Goal: Task Accomplishment & Management: Use online tool/utility

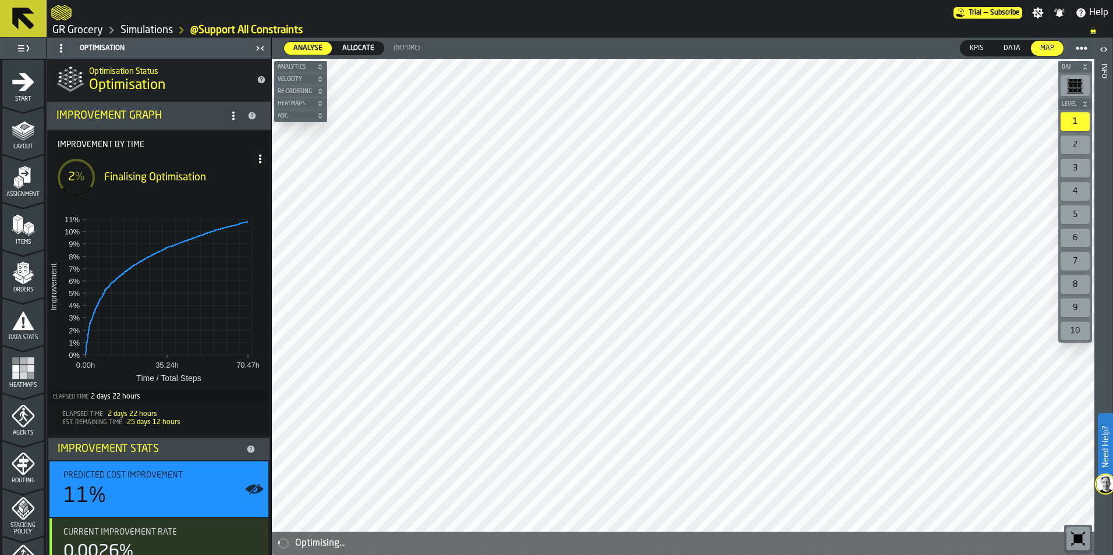
scroll to position [116, 0]
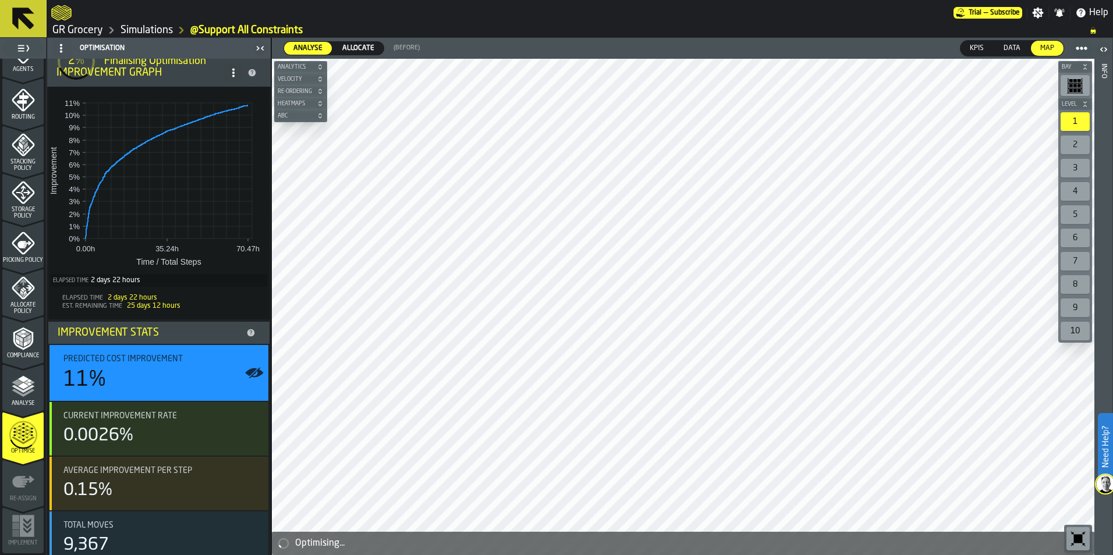
drag, startPoint x: 17, startPoint y: 383, endPoint x: 25, endPoint y: 436, distance: 54.2
click at [17, 383] on polygon "menu Analyse" at bounding box center [17, 383] width 11 height 6
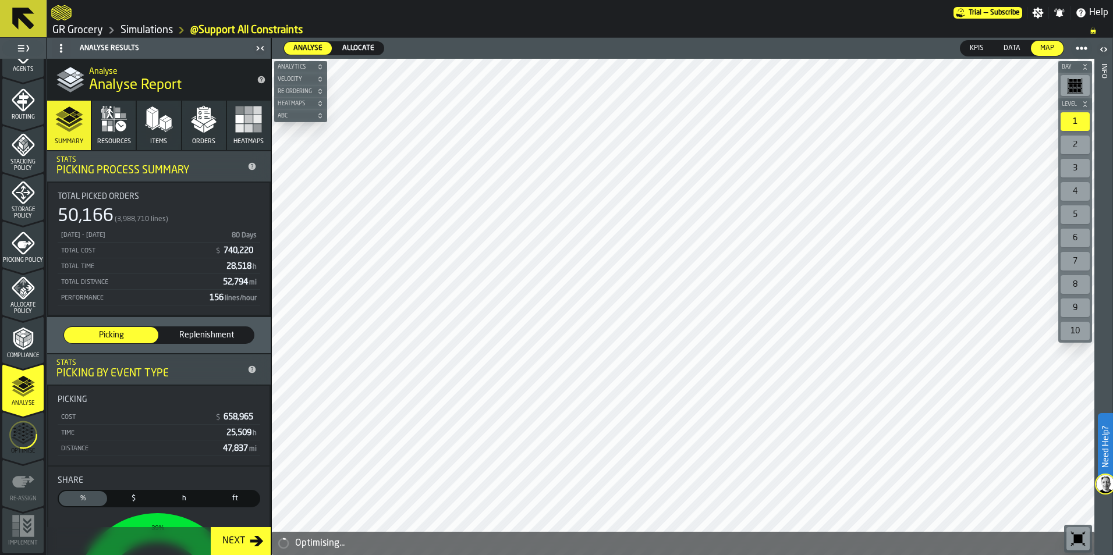
click at [25, 436] on icon "menu Optimise" at bounding box center [23, 435] width 28 height 46
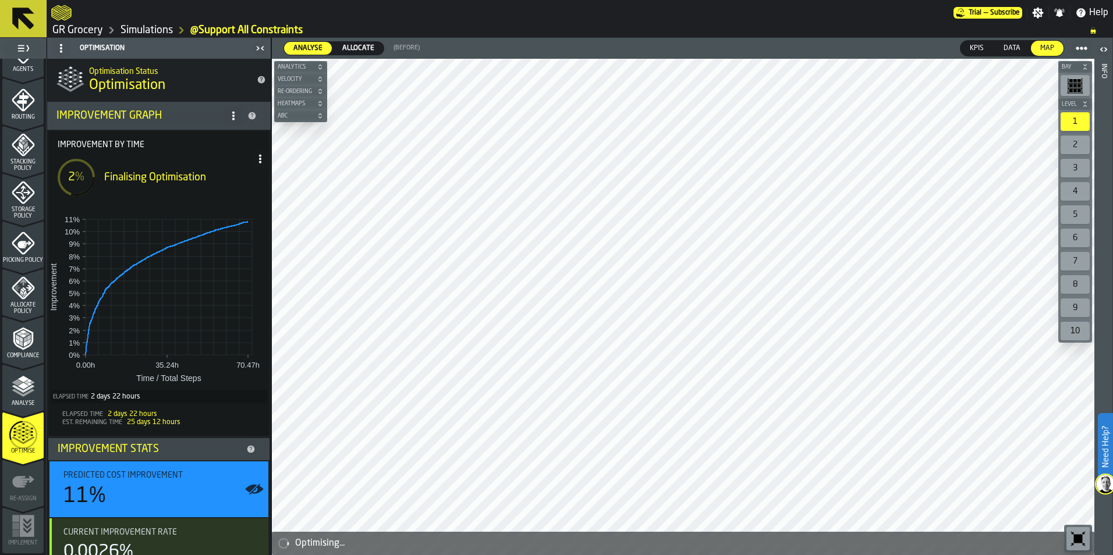
click at [256, 160] on icon at bounding box center [260, 158] width 9 height 9
click at [238, 189] on li "Show Run Options" at bounding box center [221, 182] width 90 height 28
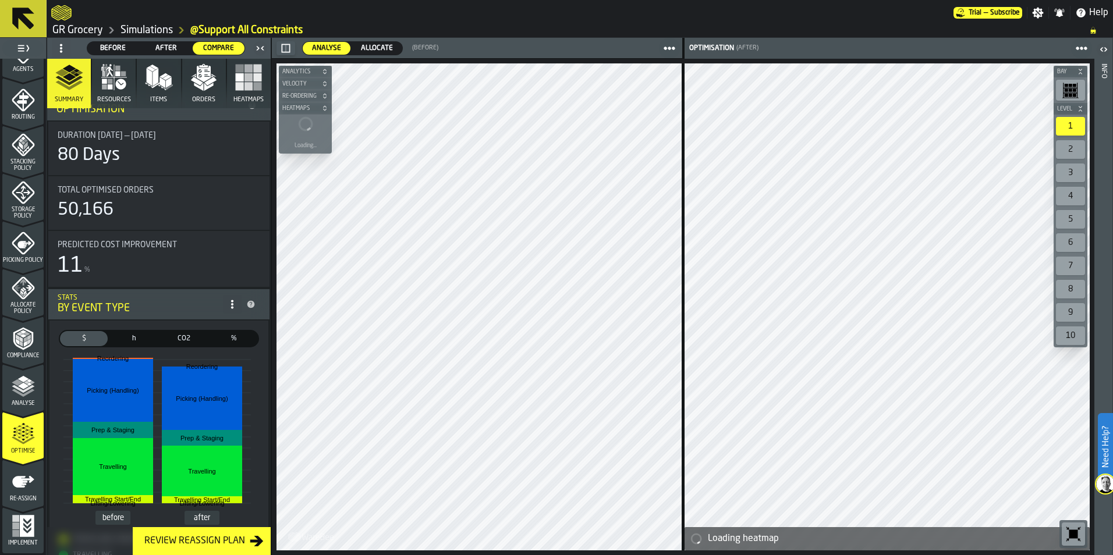
scroll to position [0, 0]
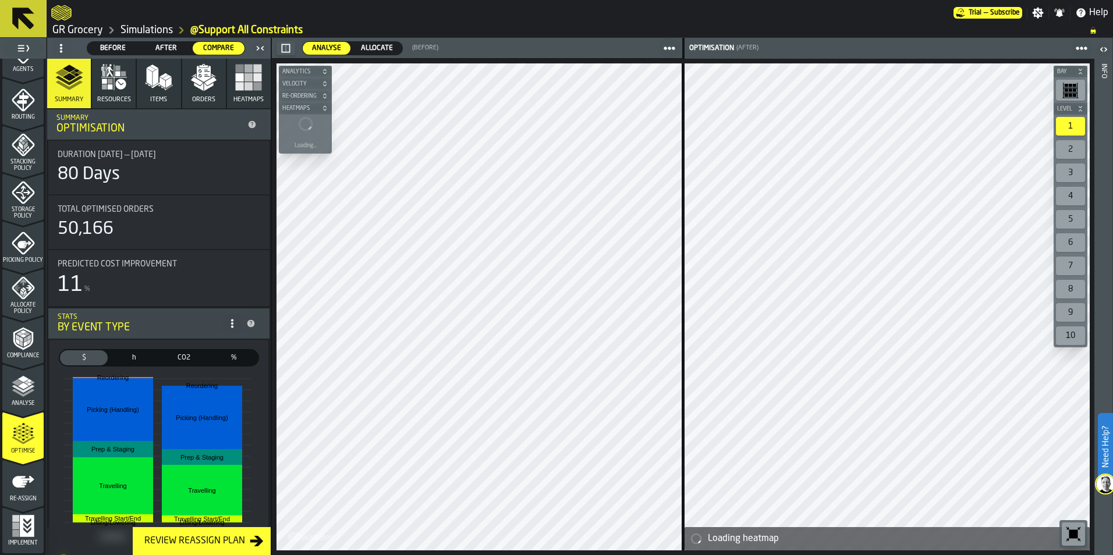
click at [23, 501] on span "Re-assign" at bounding box center [22, 499] width 41 height 6
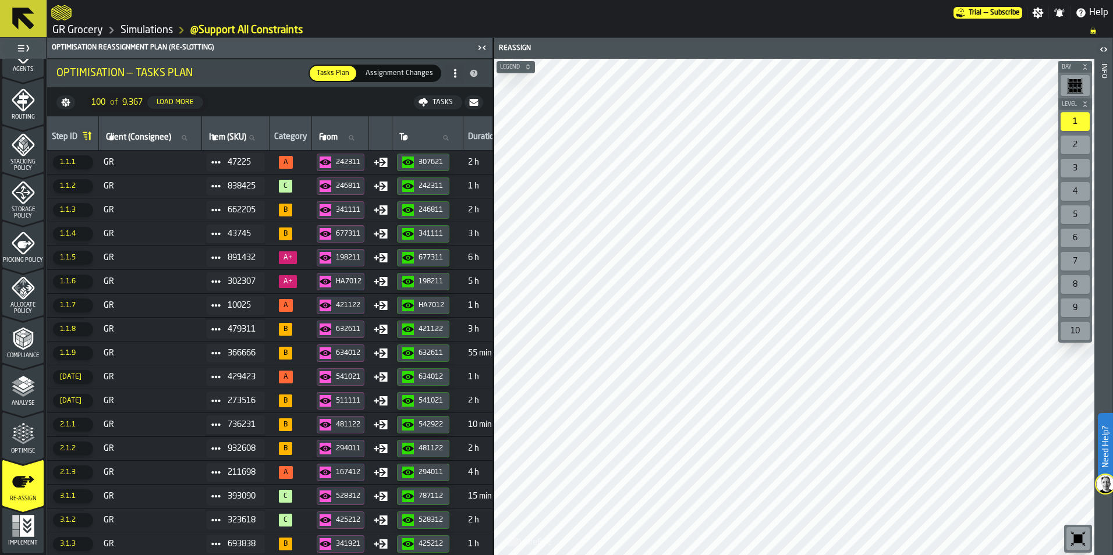
click at [384, 75] on span "Assignment Changes" at bounding box center [399, 73] width 77 height 10
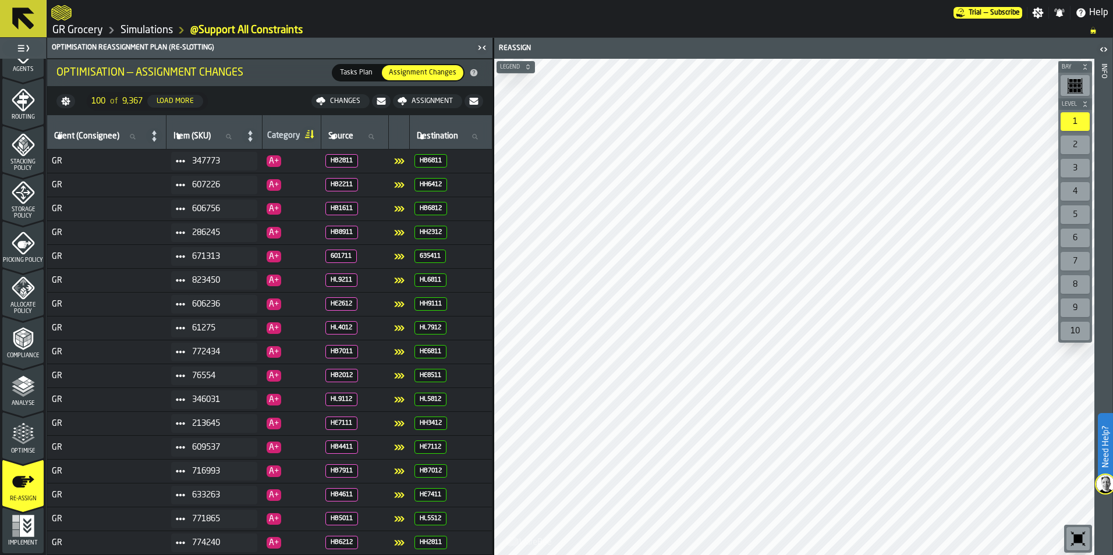
click at [339, 79] on label "Tasks Plan Tasks Plan" at bounding box center [356, 72] width 49 height 17
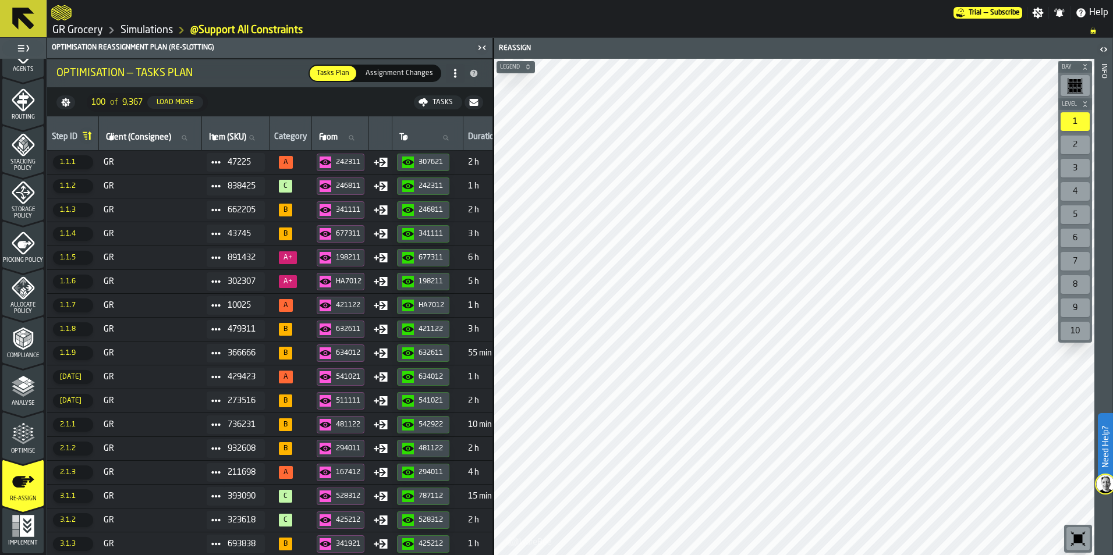
click at [177, 164] on span "GR" at bounding box center [151, 162] width 94 height 9
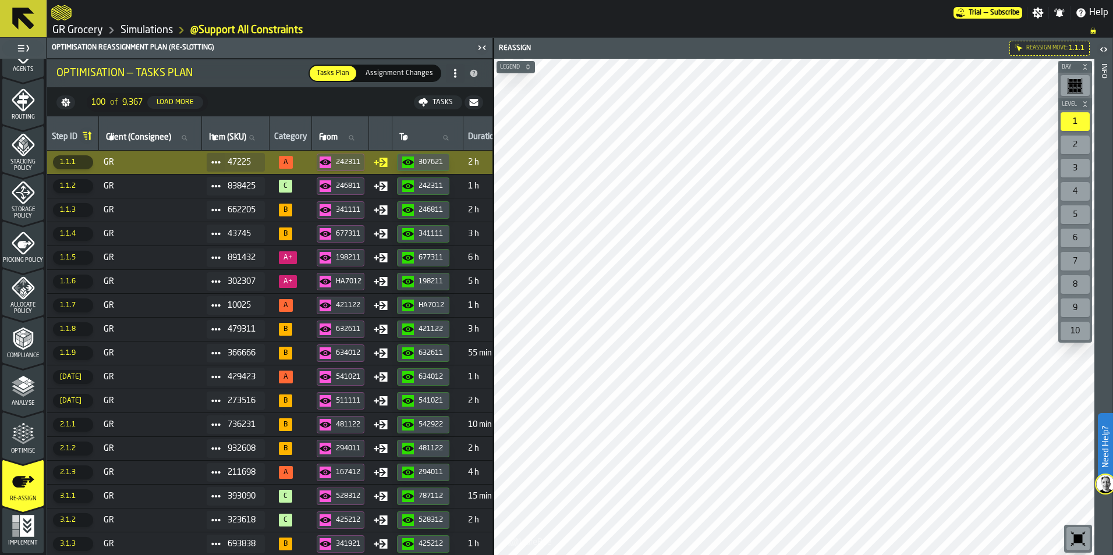
click at [720, 525] on div at bounding box center [794, 307] width 600 height 497
click at [701, 230] on div at bounding box center [794, 307] width 600 height 497
